Goal: Find specific page/section: Find specific page/section

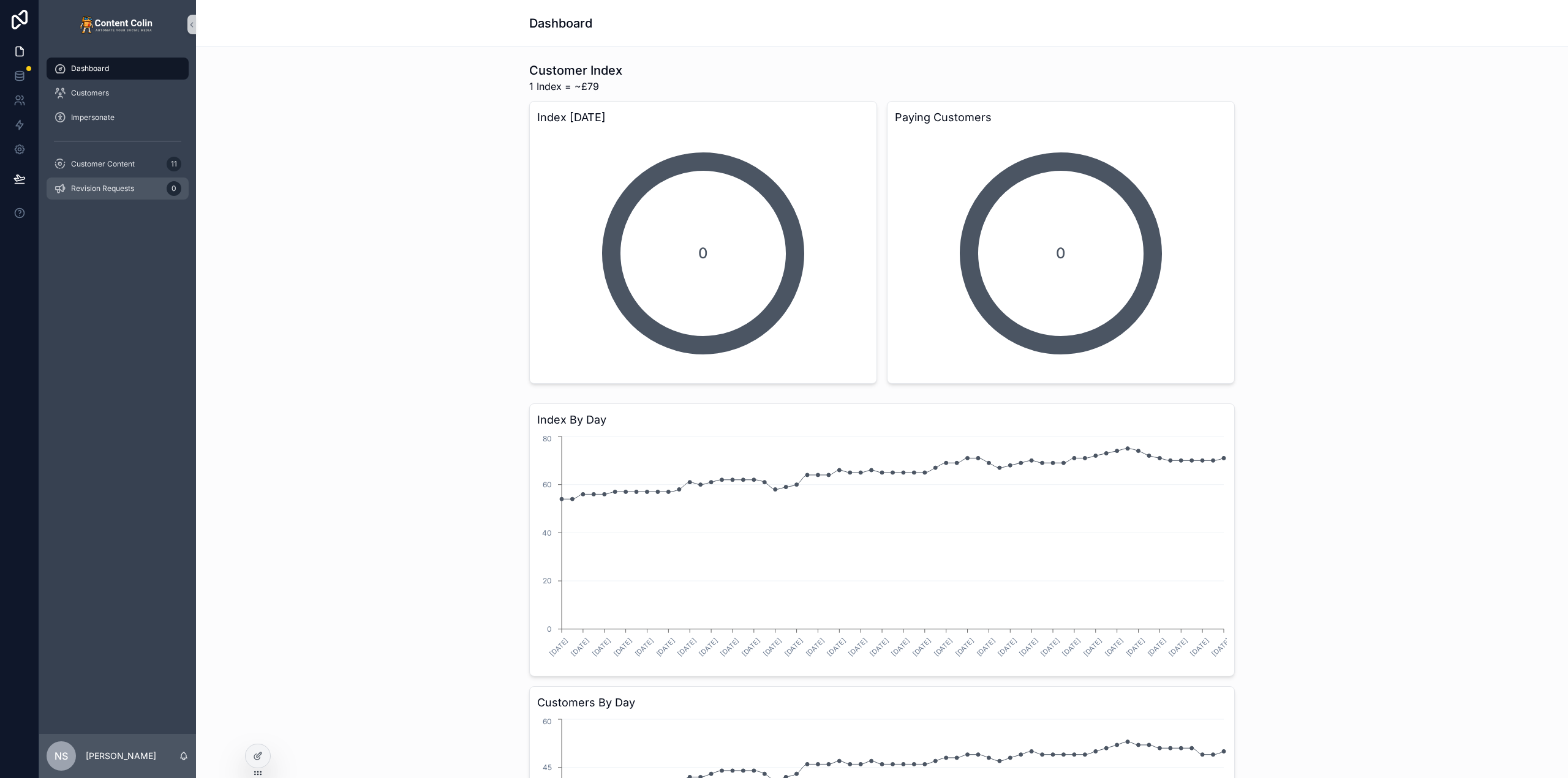
click at [113, 189] on span "Revision Requests" at bounding box center [102, 189] width 63 height 10
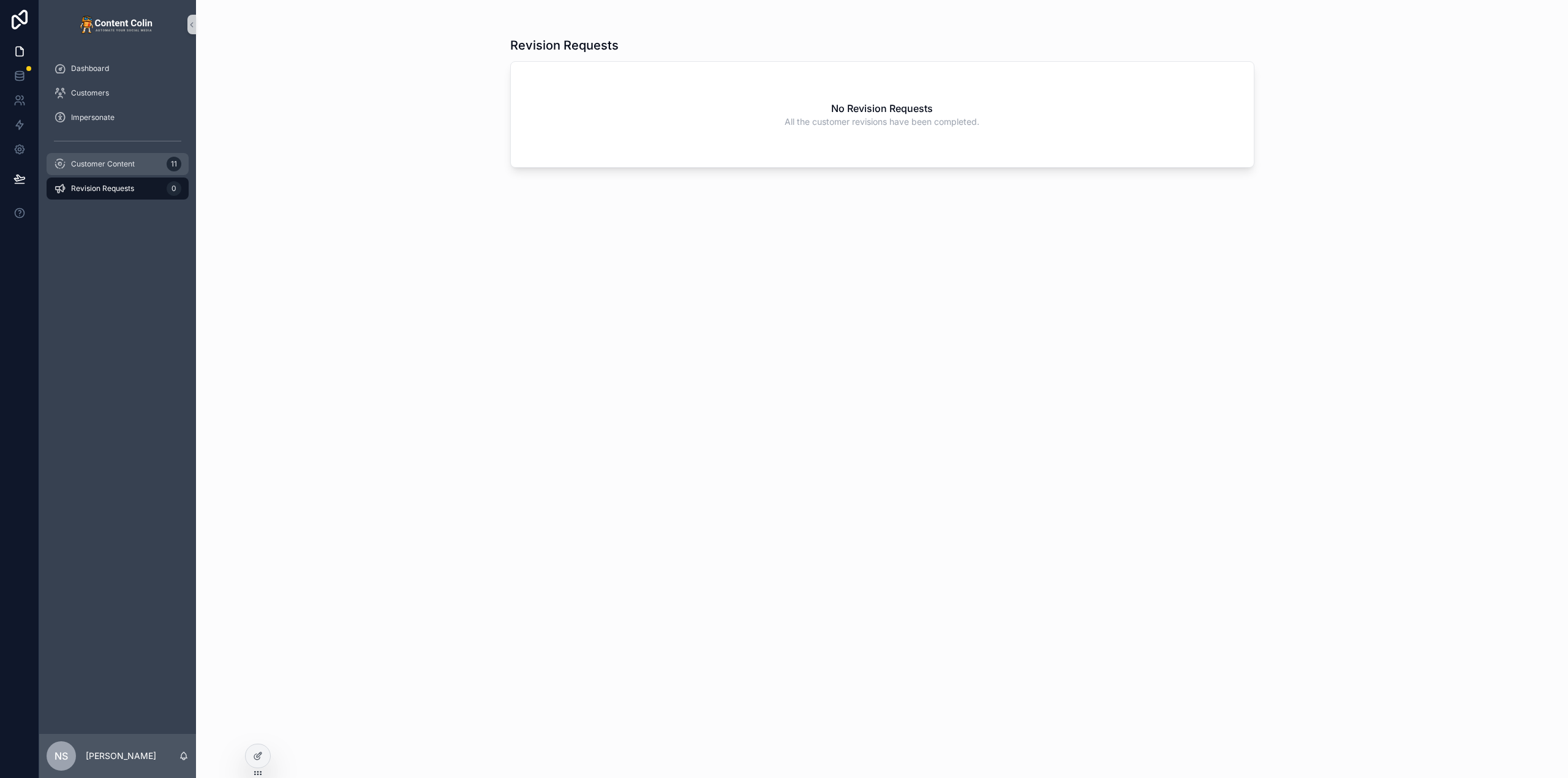
click at [111, 158] on div "Customer Content 11" at bounding box center [118, 164] width 128 height 20
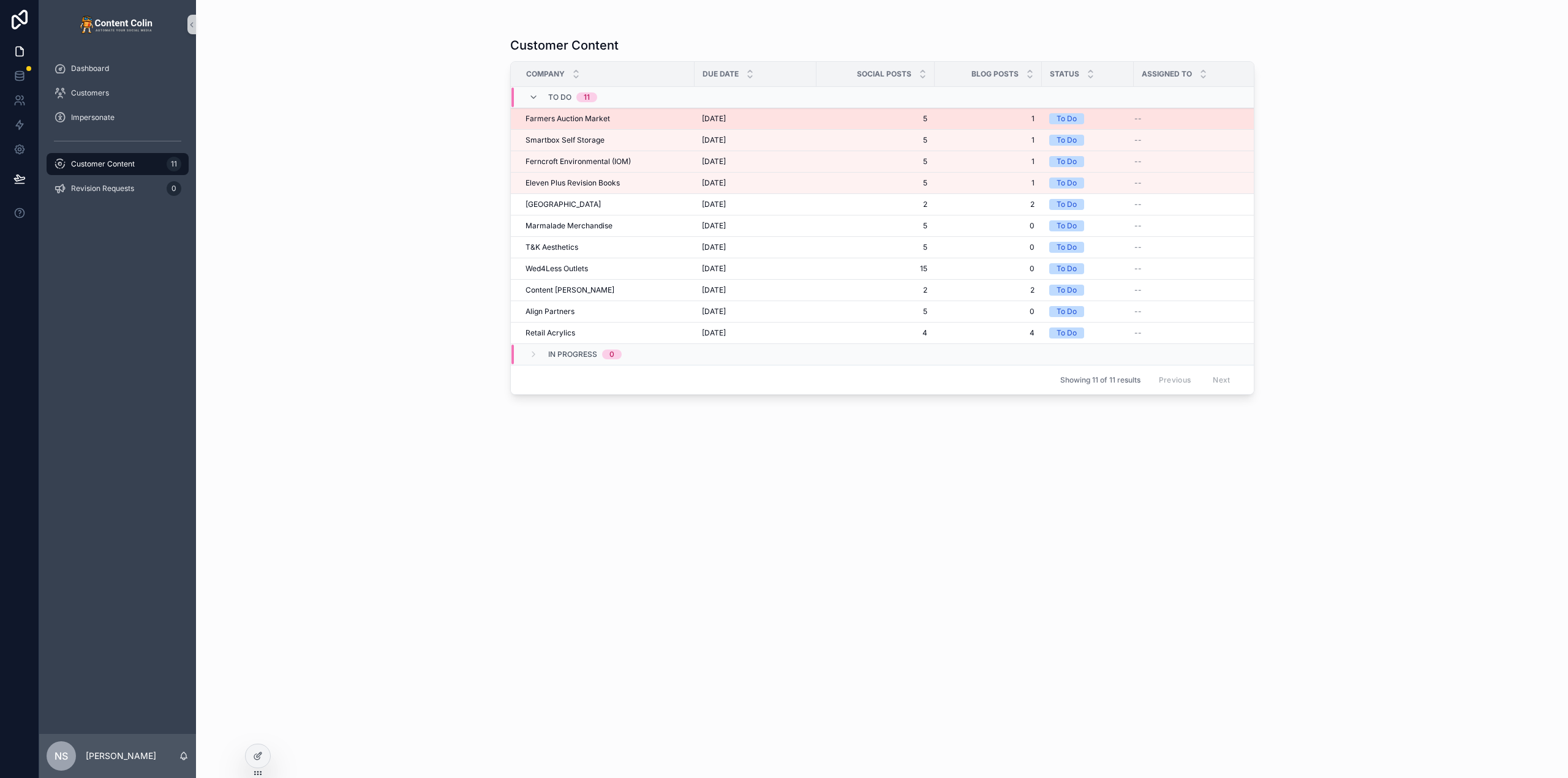
click at [630, 119] on div "Farmers Auction Market Farmers Auction Market" at bounding box center [606, 118] width 161 height 10
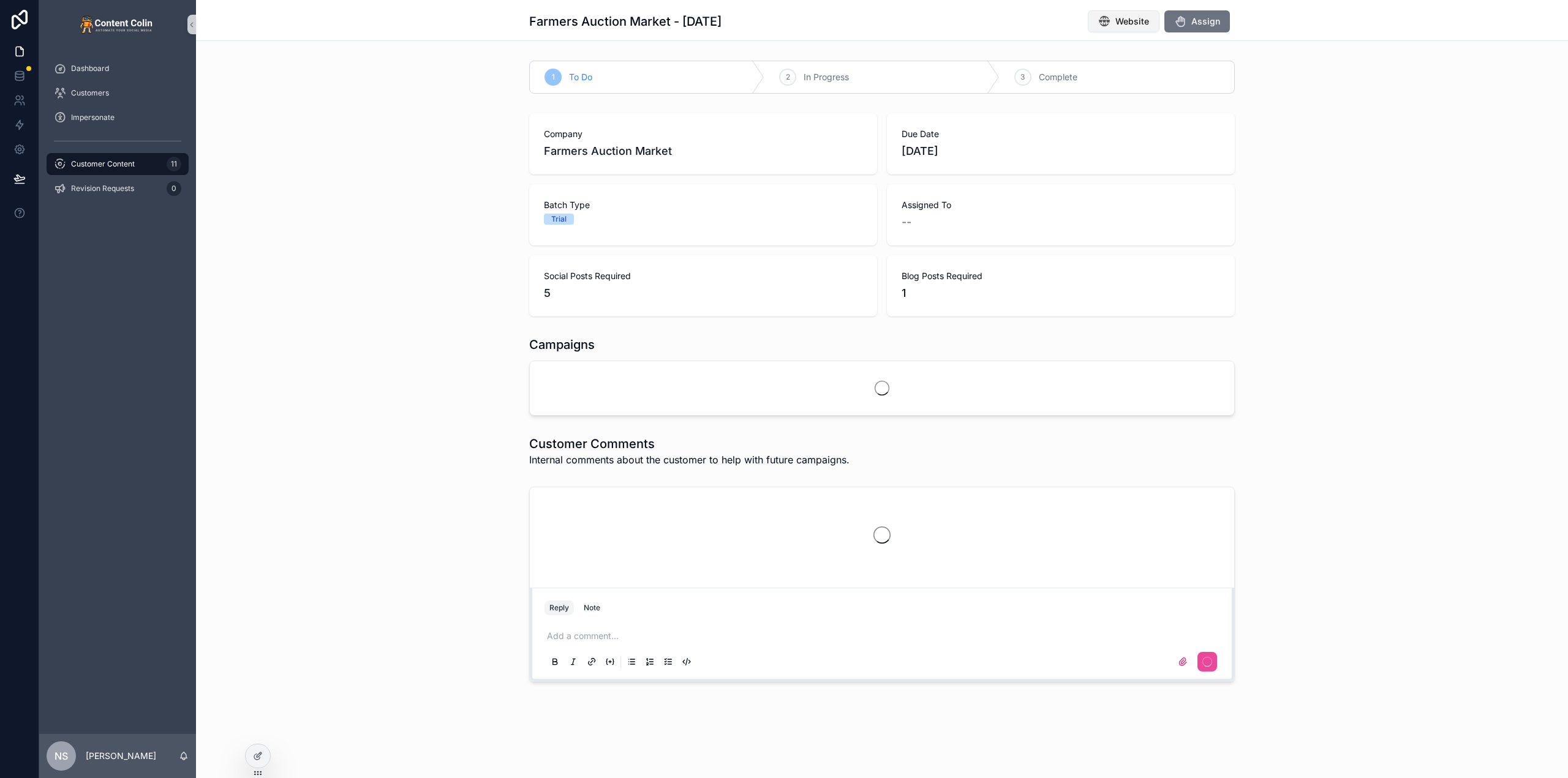
click at [1118, 12] on button "Website" at bounding box center [1123, 21] width 72 height 22
